Goal: Information Seeking & Learning: Understand process/instructions

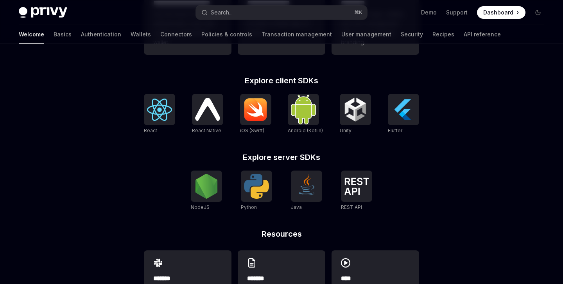
type textarea "*"
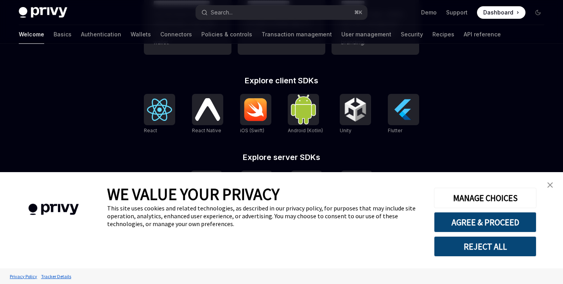
scroll to position [338, 0]
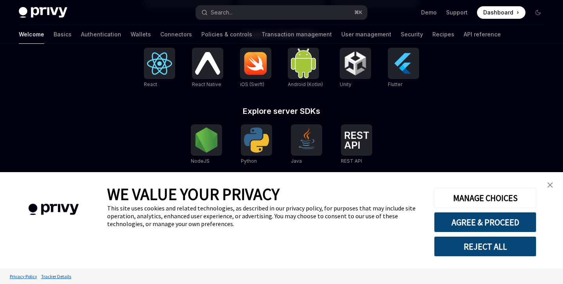
click at [489, 247] on button "REJECT ALL" at bounding box center [485, 246] width 102 height 20
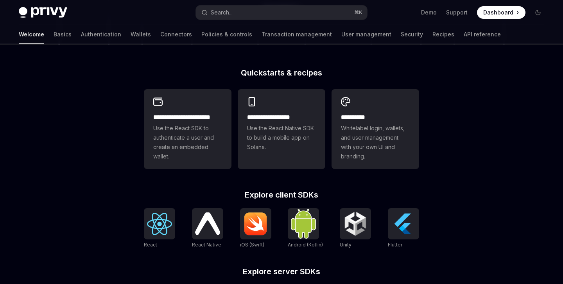
scroll to position [106, 0]
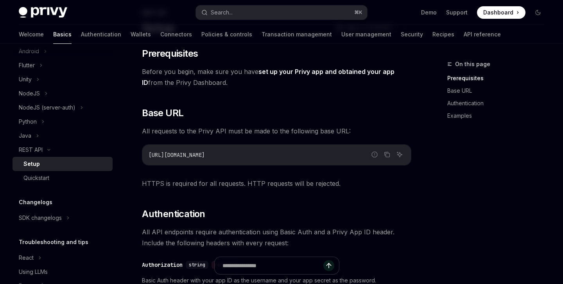
scroll to position [50, 0]
click at [471, 12] on ul "Demo Support Dashboard Dashboard" at bounding box center [473, 12] width 104 height 13
